Goal: Task Accomplishment & Management: Manage account settings

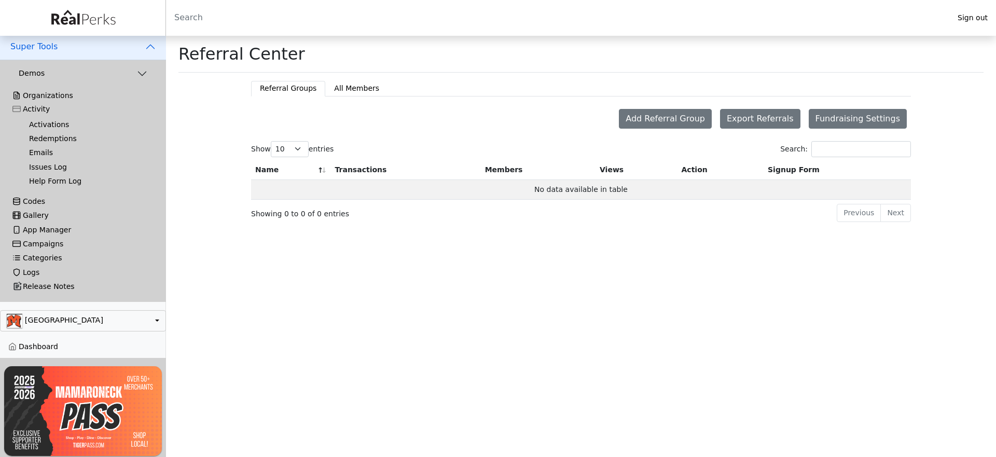
scroll to position [286, 0]
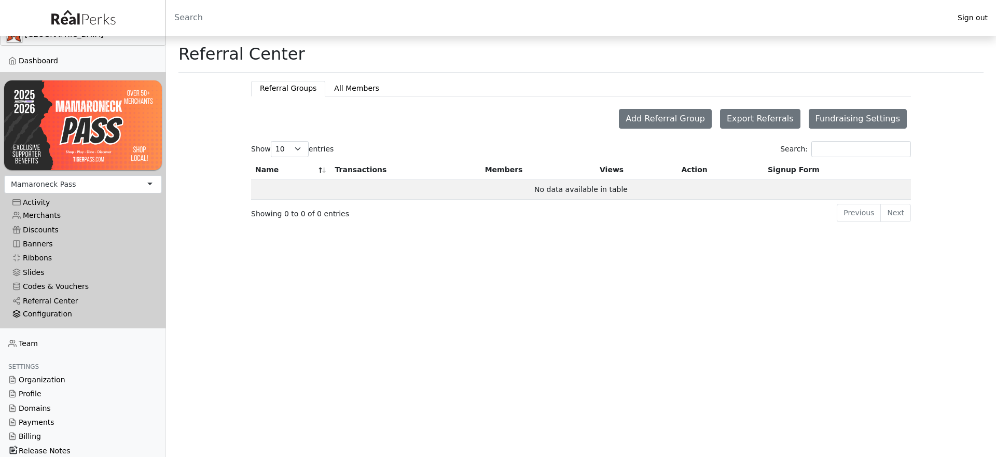
click at [52, 310] on div "Configuration" at bounding box center [82, 314] width 141 height 9
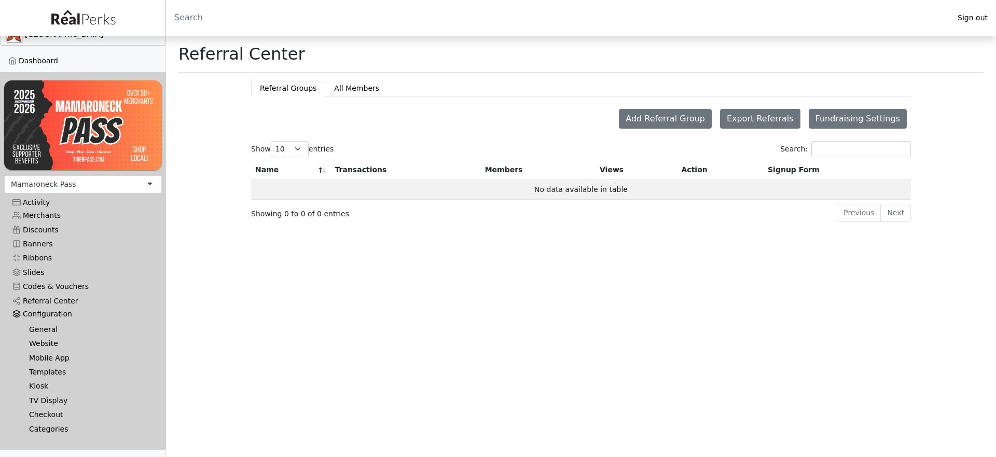
click at [44, 368] on link "Templates" at bounding box center [87, 372] width 133 height 14
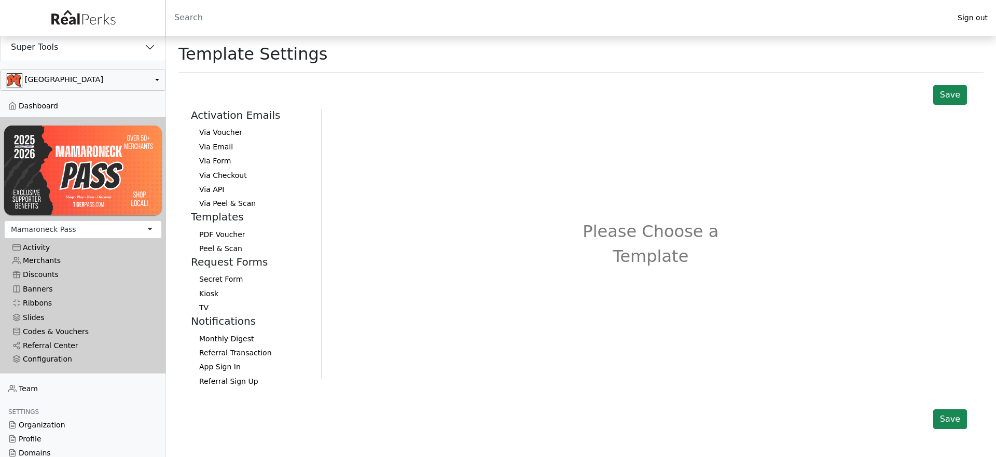
click at [246, 357] on button "Referral Transaction" at bounding box center [252, 353] width 122 height 14
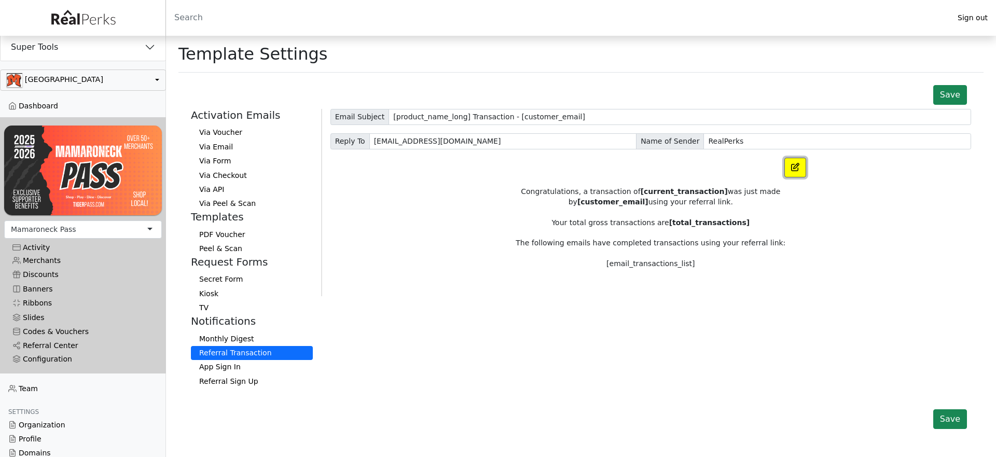
click at [787, 174] on button "button" at bounding box center [795, 168] width 22 height 20
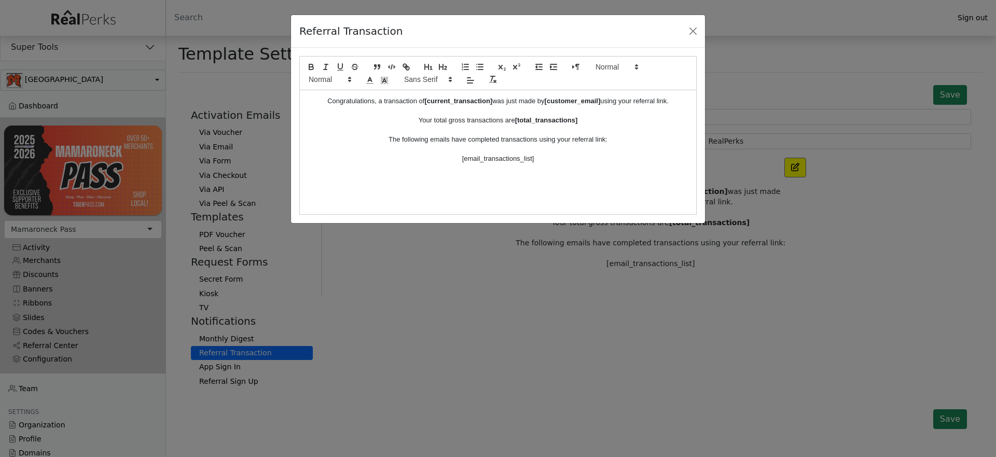
click at [697, 287] on div "Referral Transaction Congratulations, a transaction of [current_transaction] wa…" at bounding box center [498, 228] width 996 height 457
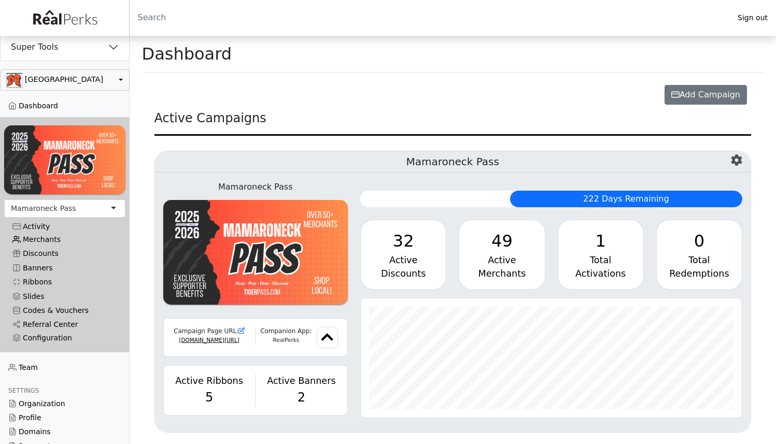
scroll to position [119, 381]
click at [0, 0] on button "button" at bounding box center [0, 0] width 0 height 0
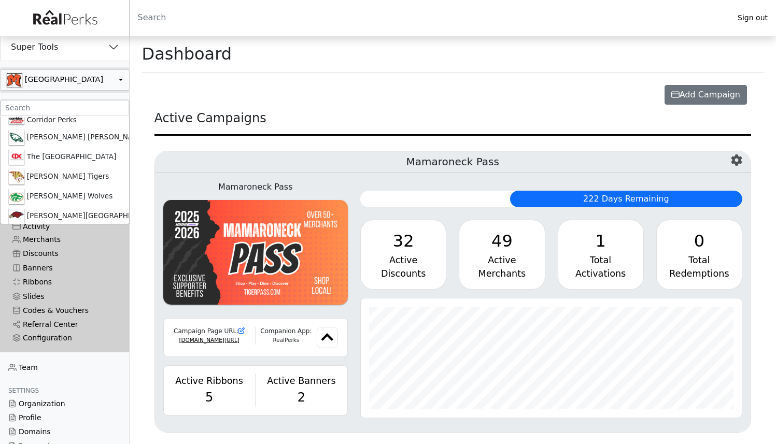
scroll to position [235, 0]
click at [49, 103] on input ".form-control-sm" at bounding box center [65, 108] width 129 height 16
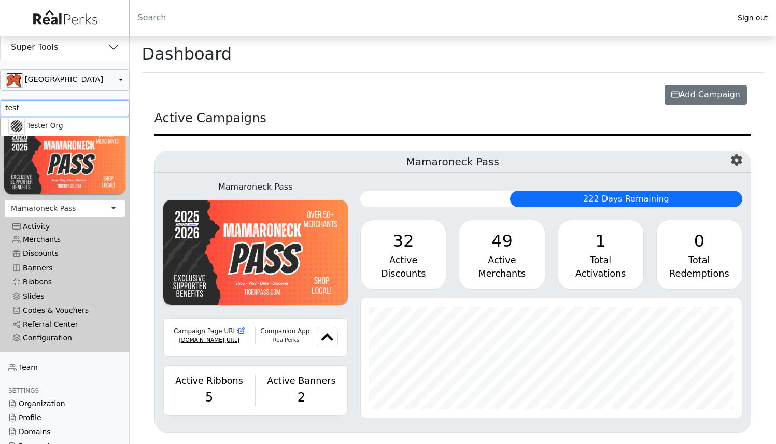
scroll to position [0, 0]
type input "test"
click at [49, 126] on link "Tester Org" at bounding box center [65, 126] width 129 height 20
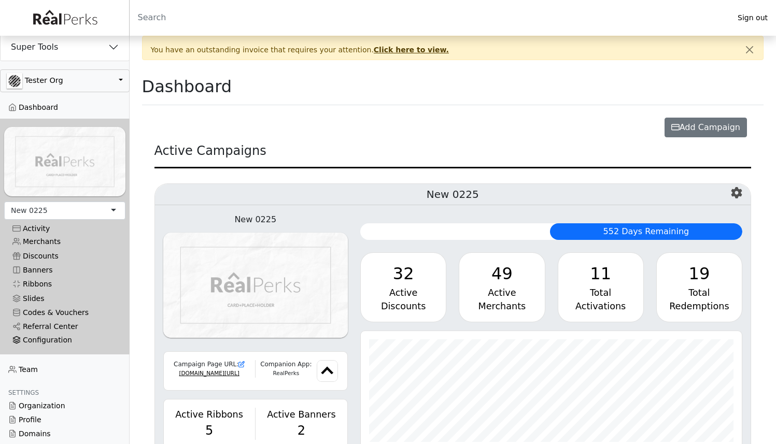
click at [61, 336] on div "Configuration" at bounding box center [64, 340] width 105 height 9
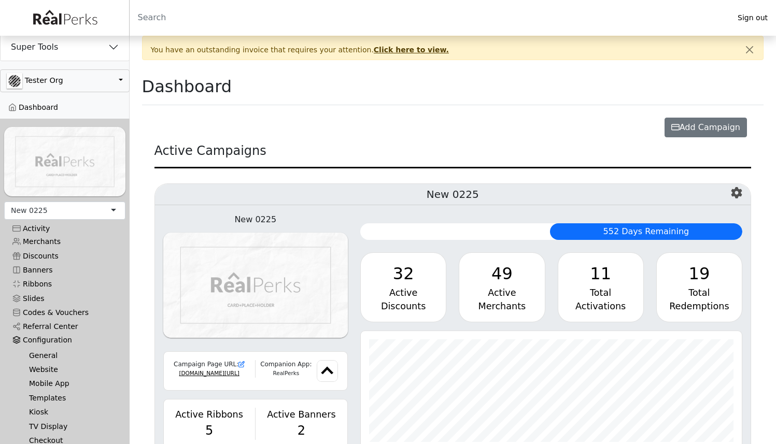
click at [51, 363] on link "Website" at bounding box center [69, 370] width 96 height 14
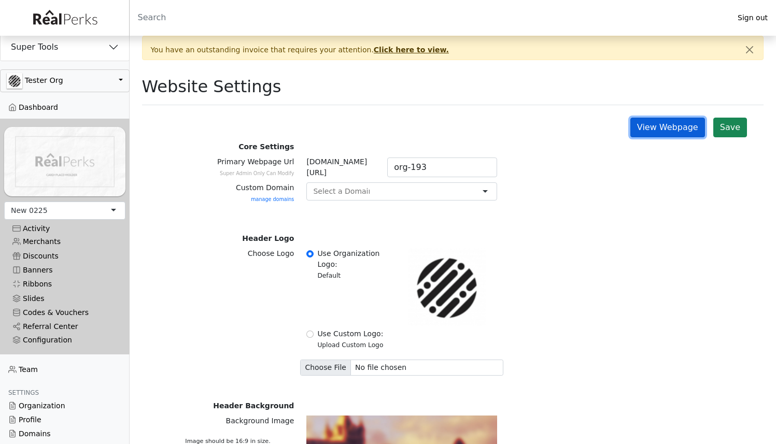
click at [651, 125] on link "View Webpage" at bounding box center [668, 128] width 75 height 20
click at [38, 225] on div "Activity" at bounding box center [64, 229] width 105 height 9
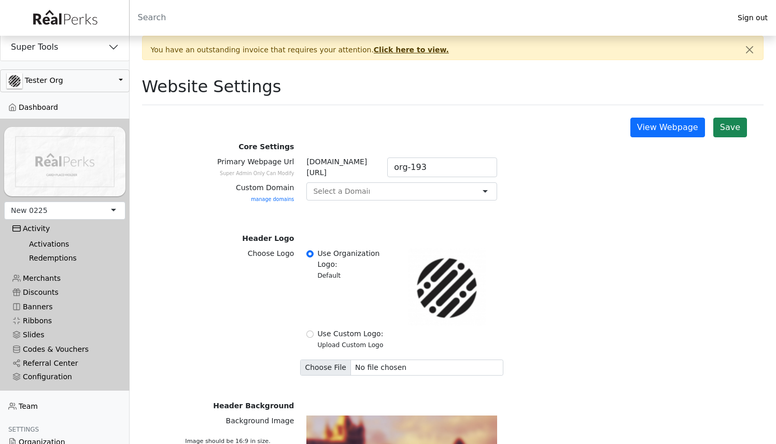
click at [39, 240] on link "Activations" at bounding box center [69, 244] width 96 height 14
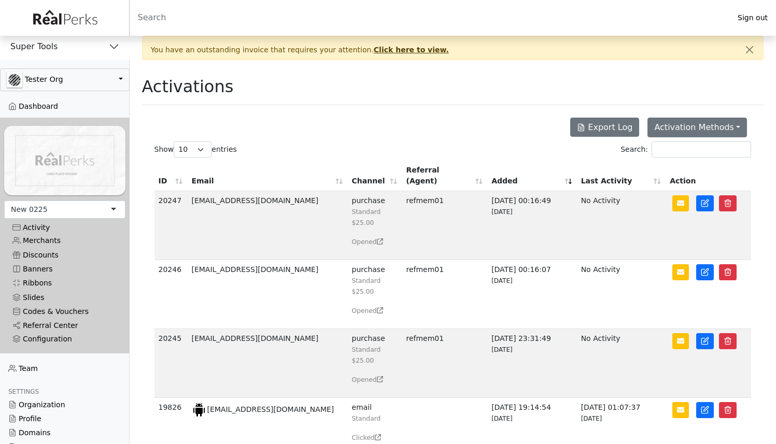
click at [216, 191] on td "rlamostre0+tx3@gmail.com" at bounding box center [267, 225] width 160 height 69
drag, startPoint x: 216, startPoint y: 191, endPoint x: 291, endPoint y: 191, distance: 74.7
click at [291, 191] on td "rlamostre0+tx3@gmail.com" at bounding box center [267, 225] width 160 height 69
copy td "rlamostre0+tx3@gmail.com"
click at [198, 191] on td "[EMAIL_ADDRESS][DOMAIN_NAME]" at bounding box center [267, 225] width 160 height 69
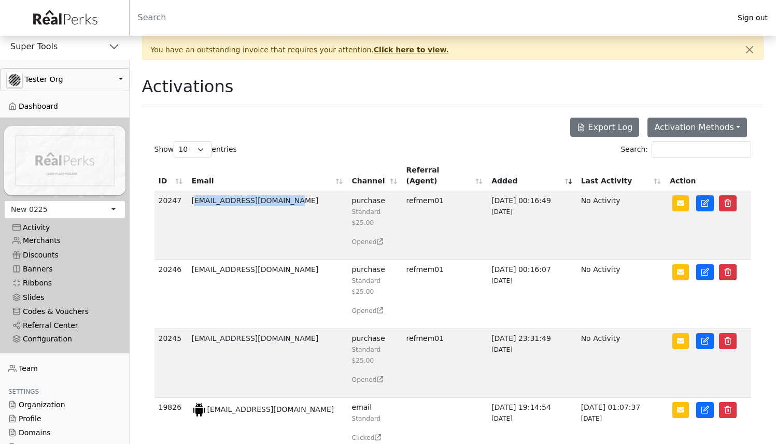
drag, startPoint x: 198, startPoint y: 189, endPoint x: 287, endPoint y: 190, distance: 89.2
click at [287, 191] on td "[EMAIL_ADDRESS][DOMAIN_NAME]" at bounding box center [267, 225] width 160 height 69
click at [54, 319] on link "Referral Center" at bounding box center [64, 326] width 121 height 14
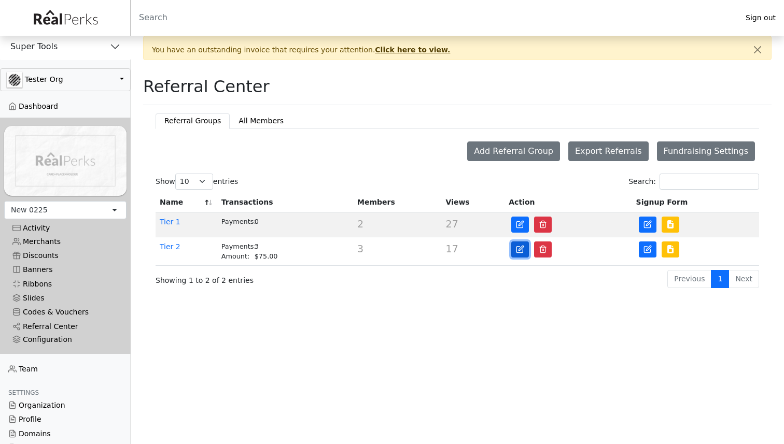
click at [520, 249] on icon "button" at bounding box center [520, 249] width 8 height 8
type input "Tier 2"
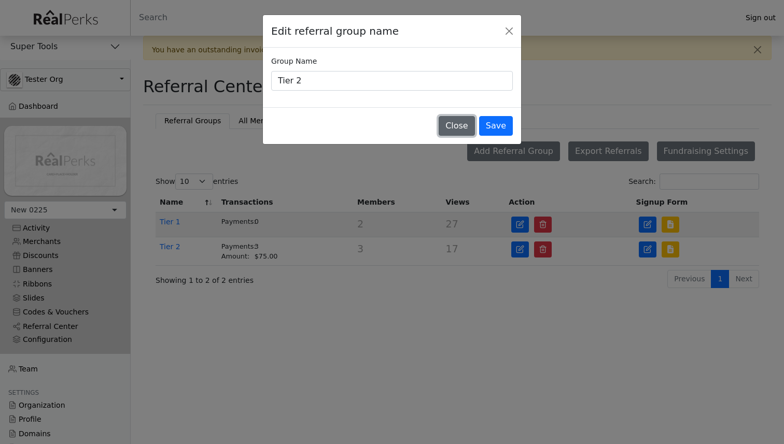
click at [461, 125] on button "Close" at bounding box center [457, 126] width 36 height 20
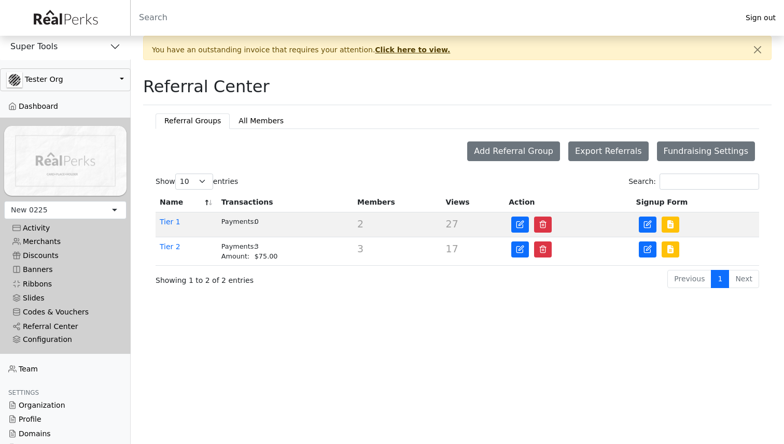
click at [179, 247] on td "Tier 2" at bounding box center [187, 251] width 62 height 29
click at [173, 247] on link "Tier 2" at bounding box center [170, 247] width 21 height 8
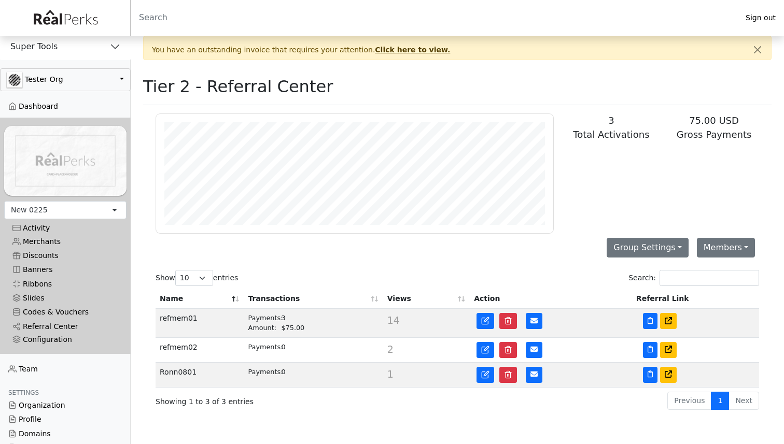
scroll to position [119, 397]
click at [665, 350] on icon at bounding box center [668, 349] width 7 height 7
click at [481, 345] on link at bounding box center [486, 350] width 18 height 16
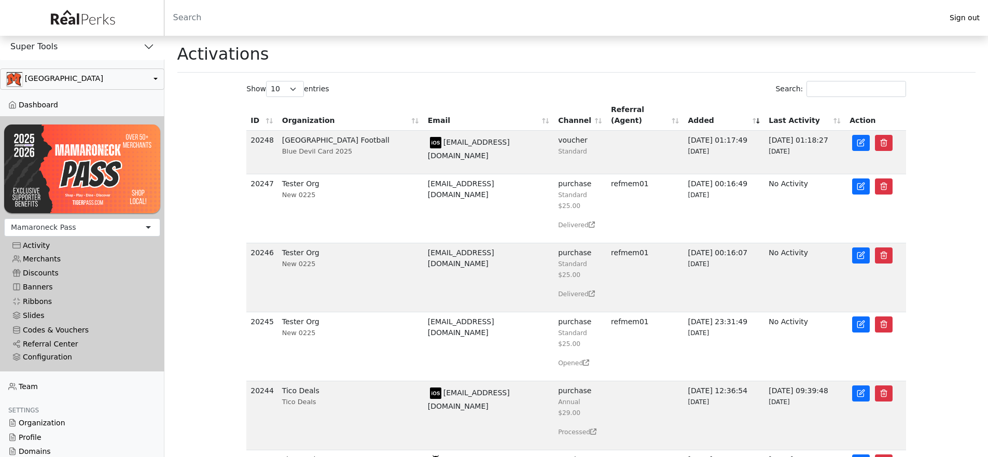
scroll to position [45, 0]
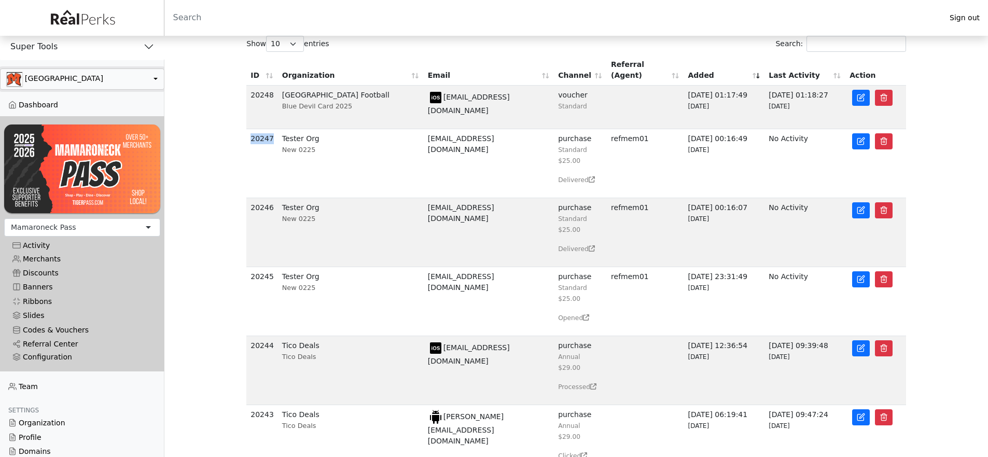
click at [0, 0] on button "button" at bounding box center [0, 0] width 0 height 0
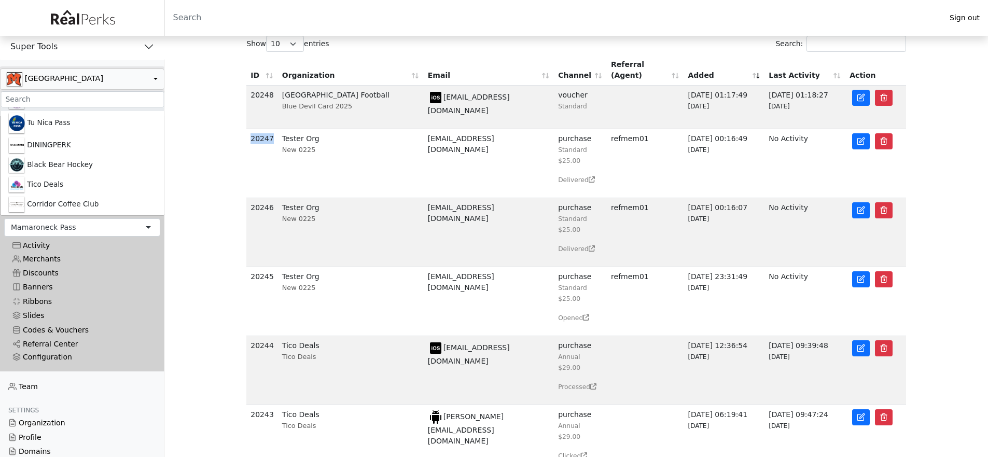
scroll to position [0, 0]
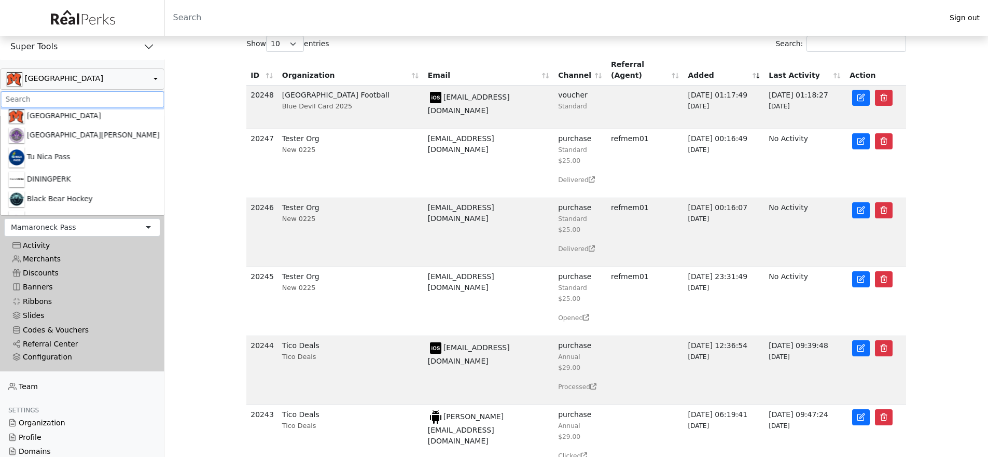
click at [85, 99] on input ".form-control-sm" at bounding box center [82, 99] width 163 height 16
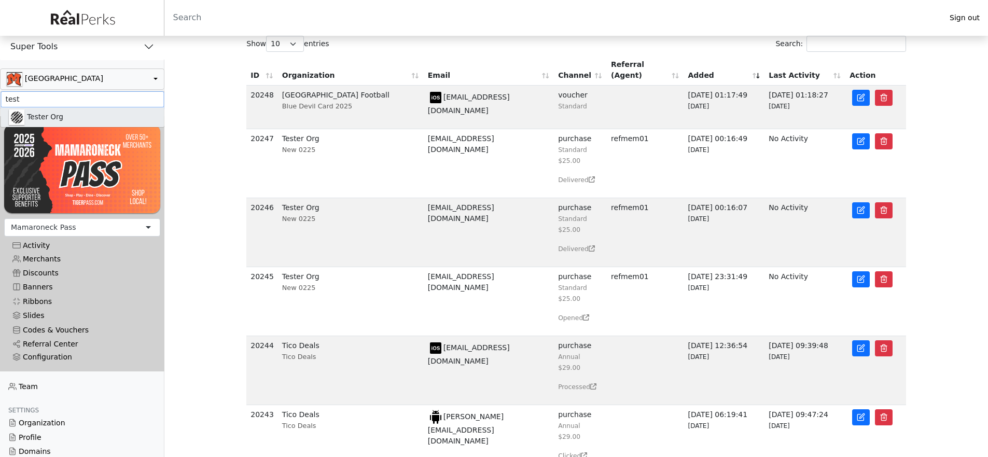
type input "test"
click at [78, 113] on link "Tester Org" at bounding box center [82, 117] width 163 height 20
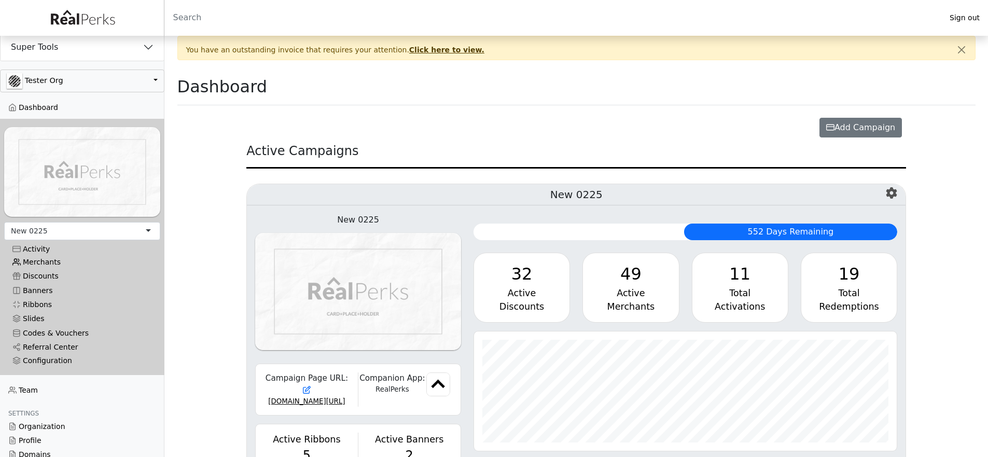
scroll to position [119, 423]
click at [45, 246] on div "Activity" at bounding box center [81, 249] width 139 height 9
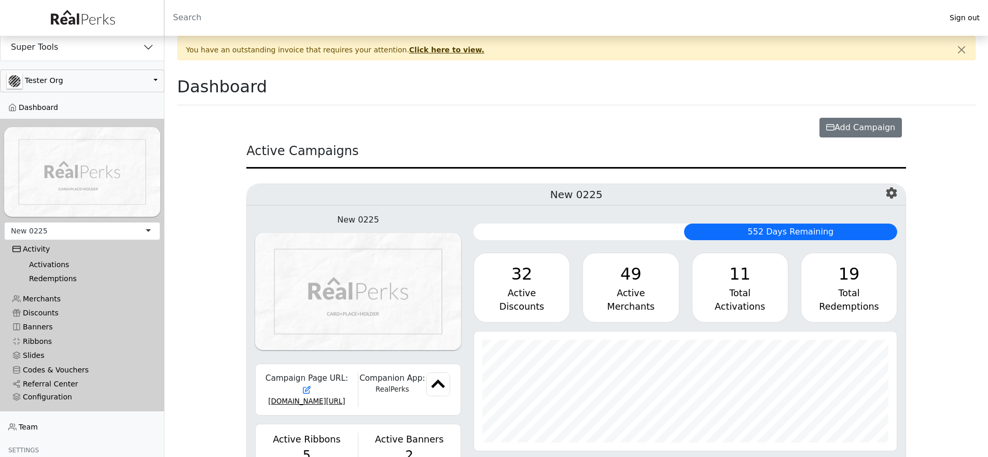
click at [48, 259] on link "Activations" at bounding box center [86, 265] width 131 height 14
